Goal: Task Accomplishment & Management: Manage account settings

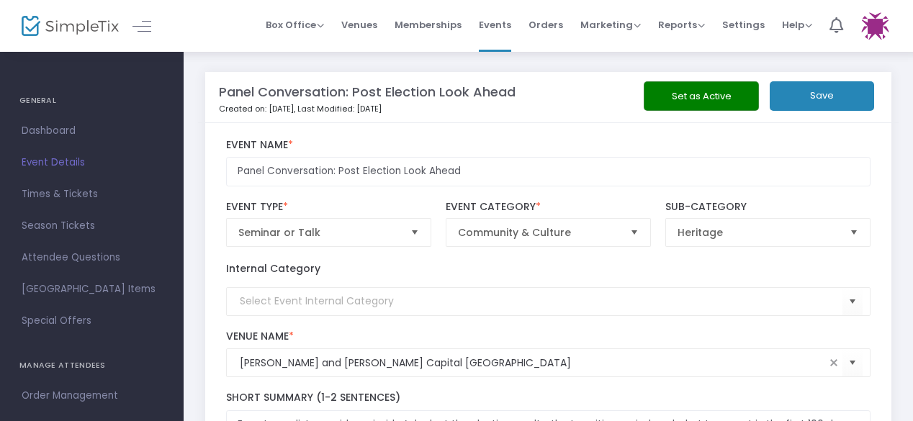
click at [88, 30] on img at bounding box center [70, 26] width 97 height 21
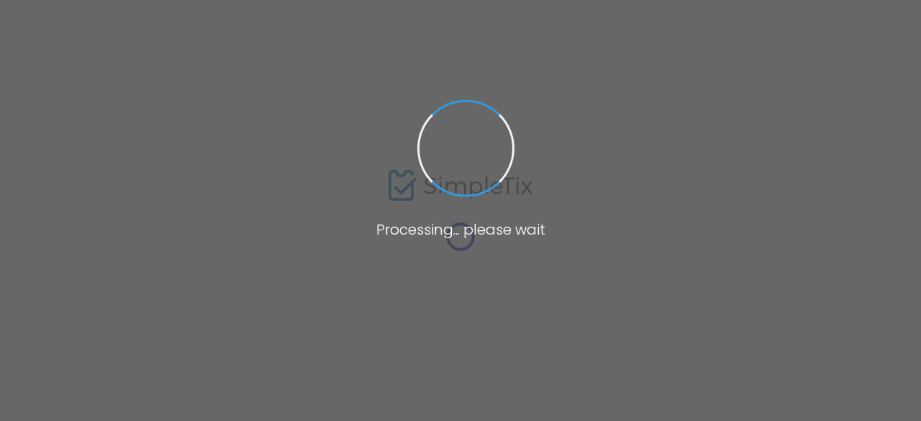
type input "[PERSON_NAME] and [PERSON_NAME] Capital [GEOGRAPHIC_DATA]"
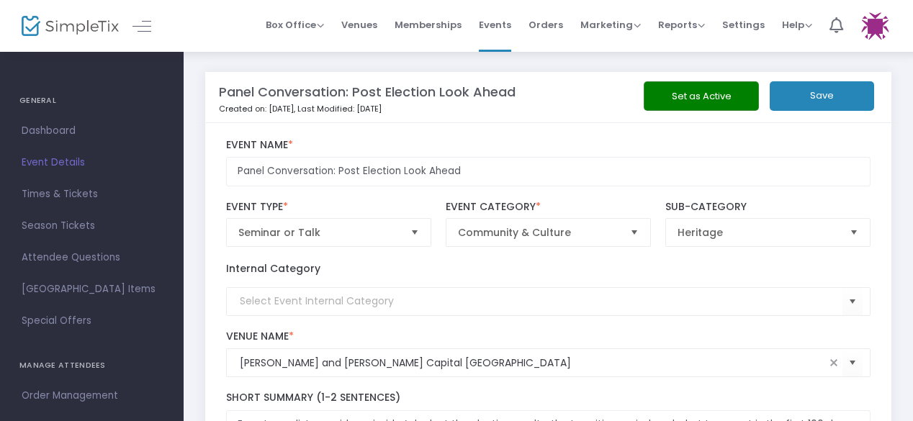
click at [72, 24] on img at bounding box center [70, 26] width 97 height 21
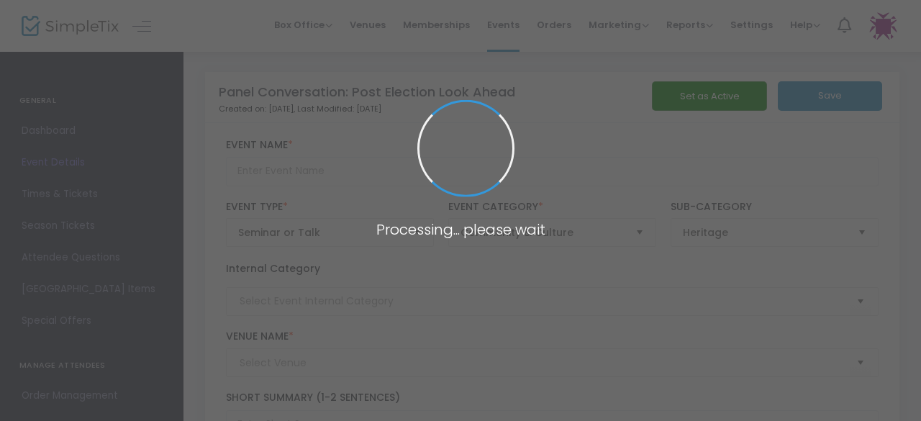
type input "Panel Conversation: Post Election Look Ahead"
type textarea "Expert panelists provide an insider’s look at the election results, the transit…"
type input "Register Now"
type input "[PERSON_NAME] and [PERSON_NAME] Capital [GEOGRAPHIC_DATA]"
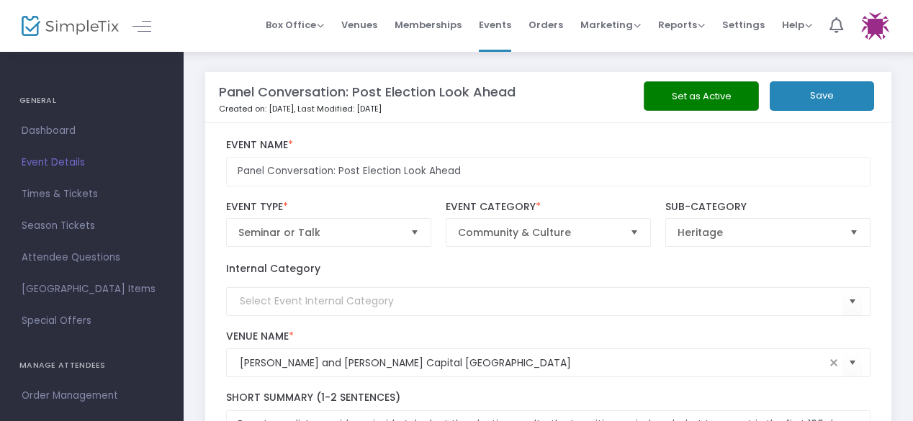
click at [70, 19] on img at bounding box center [70, 26] width 97 height 21
